Goal: Information Seeking & Learning: Find specific fact

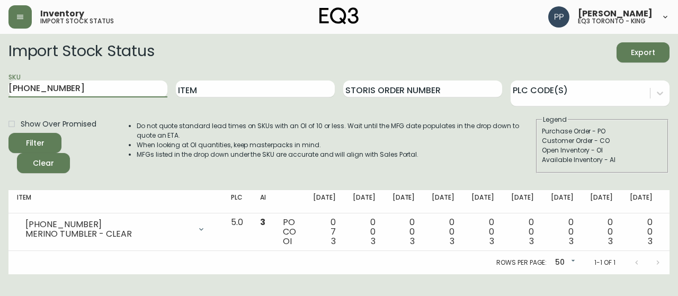
click at [0, 86] on main "Import Stock Status Export SKU [PHONE_NUMBER] Item Storis Order Number PLC Code…" at bounding box center [339, 154] width 678 height 240
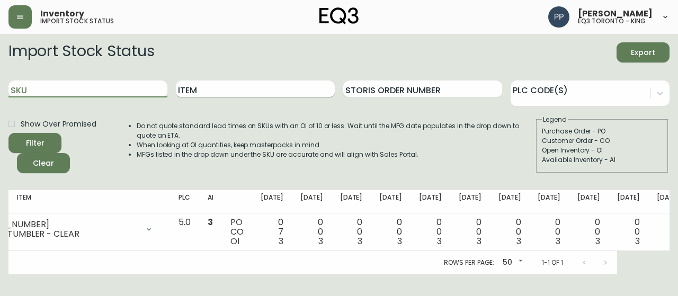
click at [231, 92] on input "Item" at bounding box center [255, 89] width 159 height 17
type input "R"
type input "TEAK"
click at [25, 137] on span "Filter" at bounding box center [35, 143] width 36 height 13
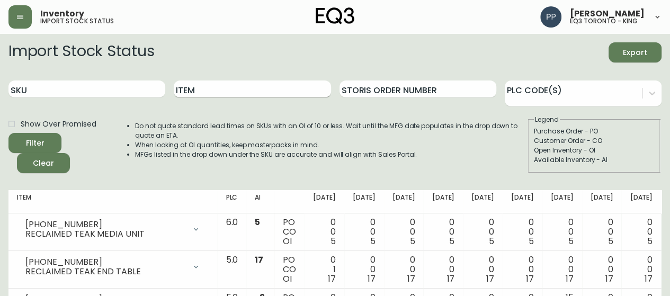
click at [212, 87] on input "Item" at bounding box center [252, 89] width 157 height 17
click at [8, 133] on button "Filter" at bounding box center [34, 143] width 53 height 20
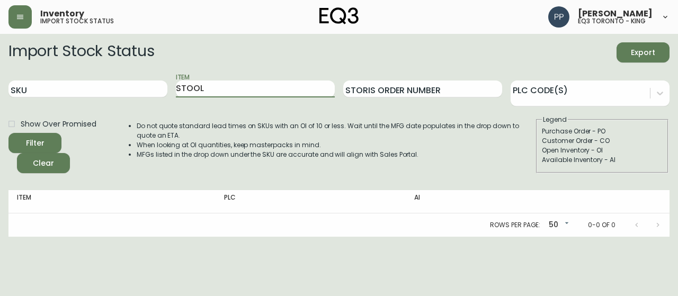
type input "STOOL"
click at [8, 133] on button "Filter" at bounding box center [34, 143] width 53 height 20
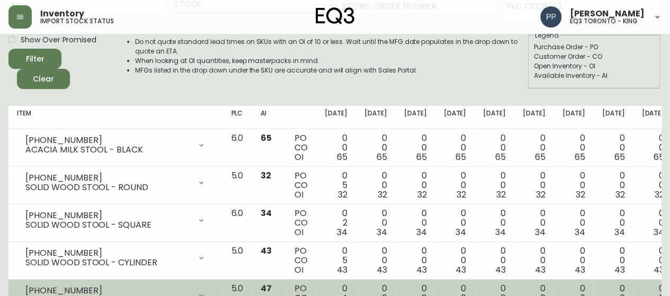
scroll to position [159, 0]
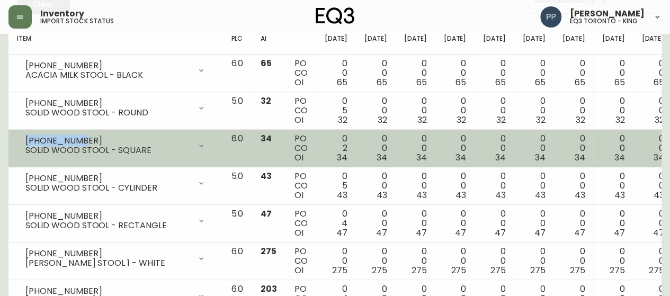
drag, startPoint x: 88, startPoint y: 138, endPoint x: 28, endPoint y: 138, distance: 60.4
click at [25, 139] on div "[PHONE_NUMBER]" at bounding box center [107, 141] width 165 height 10
copy div "[PHONE_NUMBER]"
drag, startPoint x: 158, startPoint y: 149, endPoint x: 15, endPoint y: 154, distance: 142.6
click at [15, 154] on td "[PHONE_NUMBER] SOLID WOOD STOOL - SQUARE Opening Balance 36 ( [DATE] ) Customer…" at bounding box center [115, 149] width 214 height 38
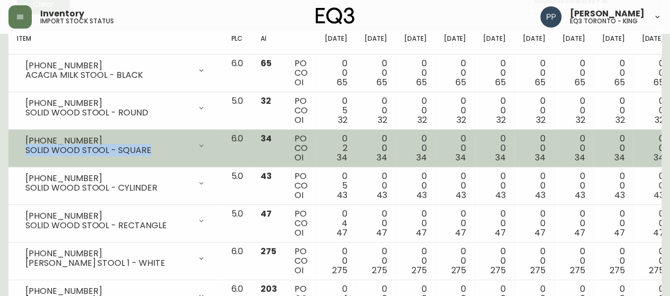
copy div "SOLID WOOD STOOL - SQUARE"
